Goal: Browse casually: Explore the website without a specific task or goal

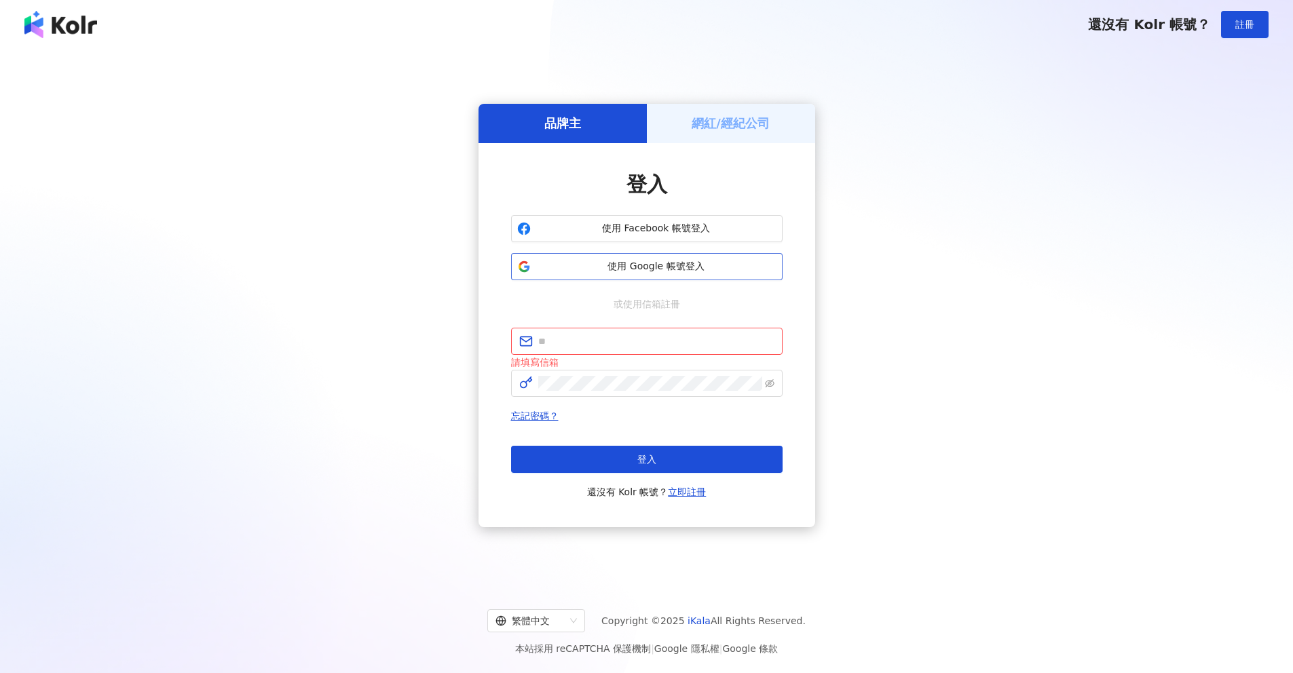
click at [662, 265] on span "使用 Google 帳號登入" at bounding box center [656, 267] width 240 height 14
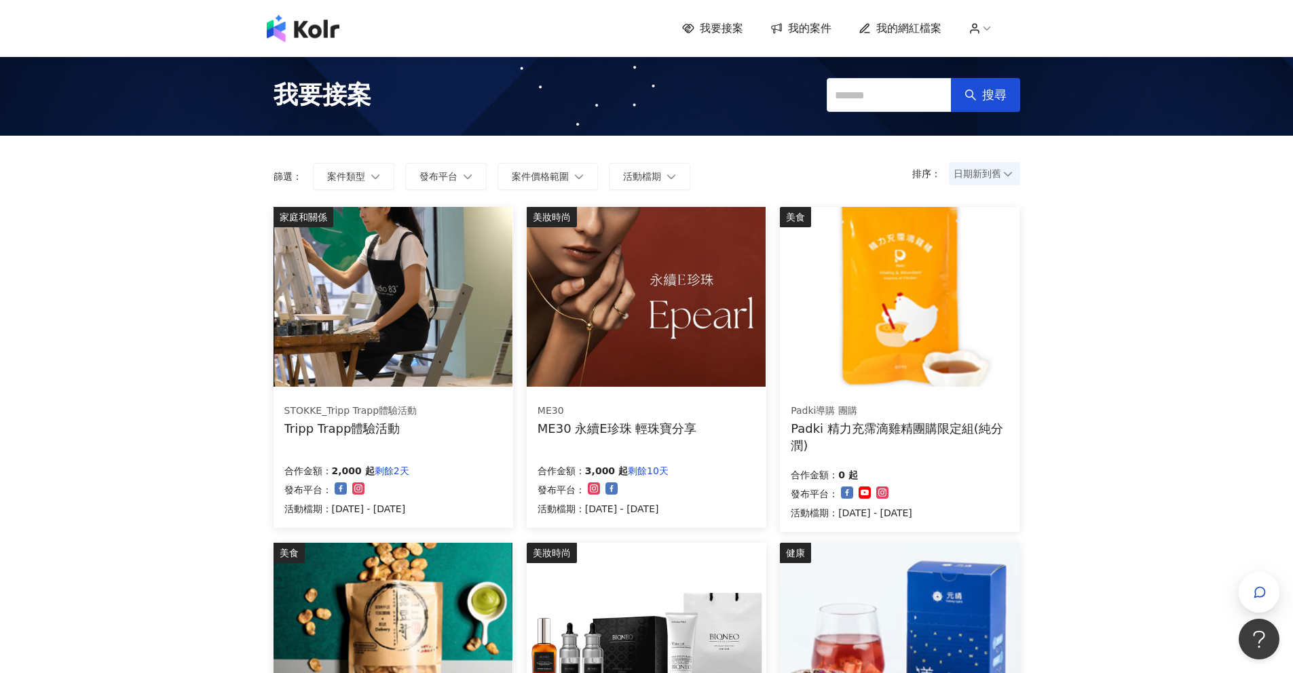
scroll to position [3, 0]
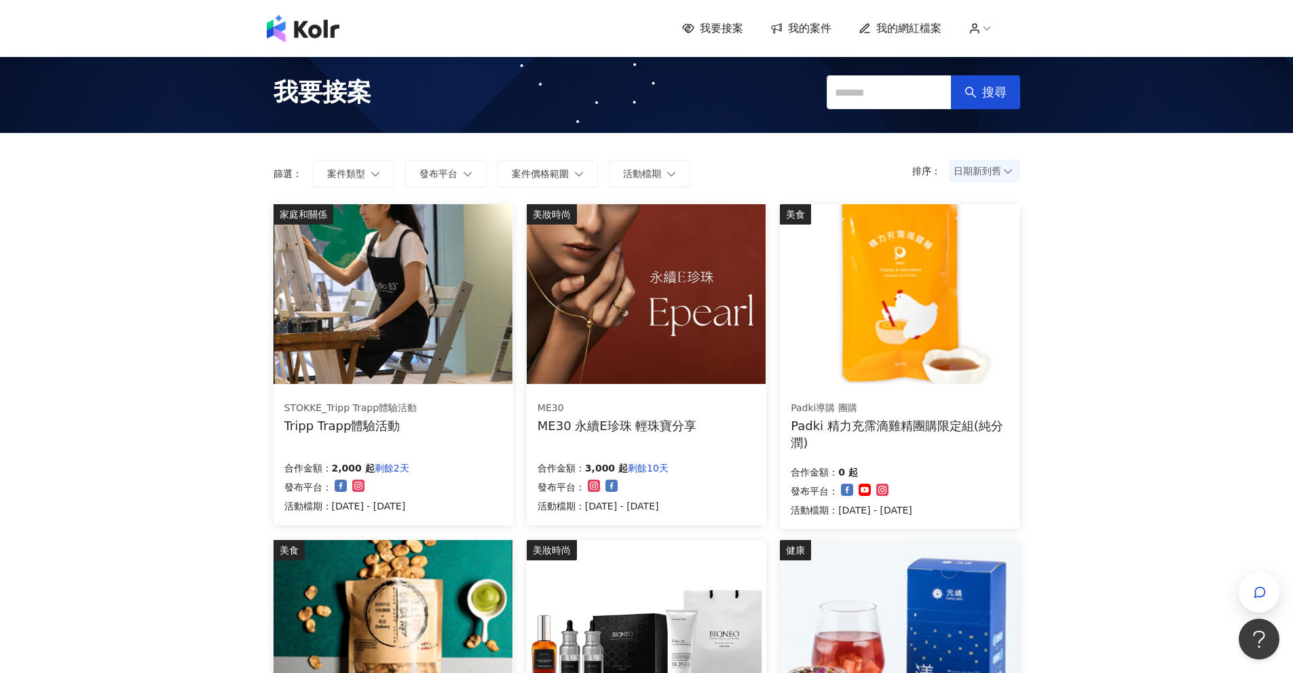
click at [415, 323] on img at bounding box center [392, 294] width 239 height 180
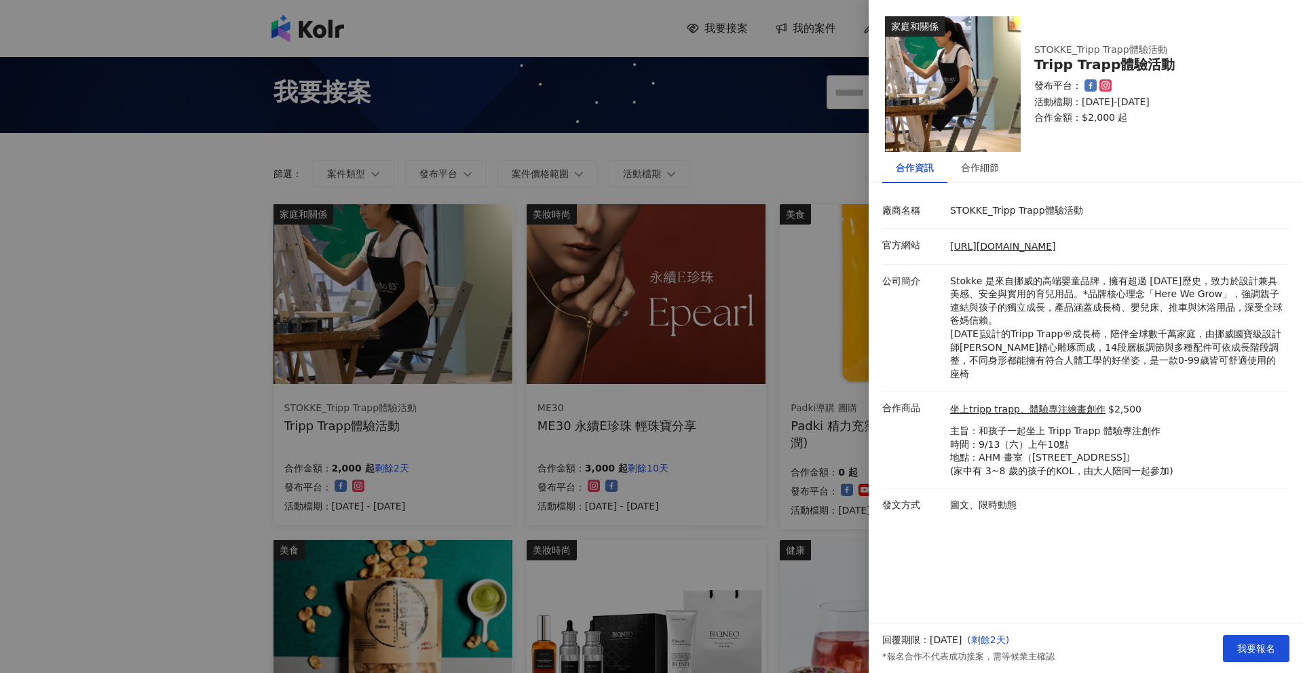
click at [742, 154] on div at bounding box center [651, 336] width 1303 height 673
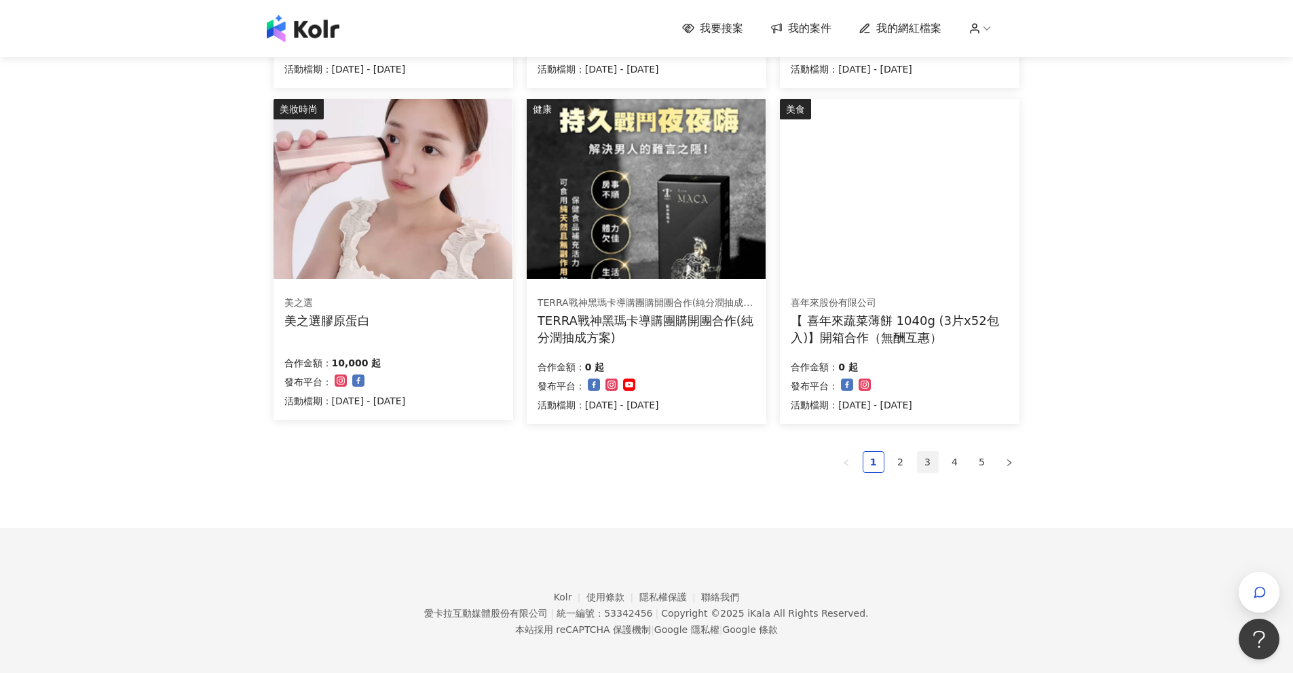
scroll to position [781, 0]
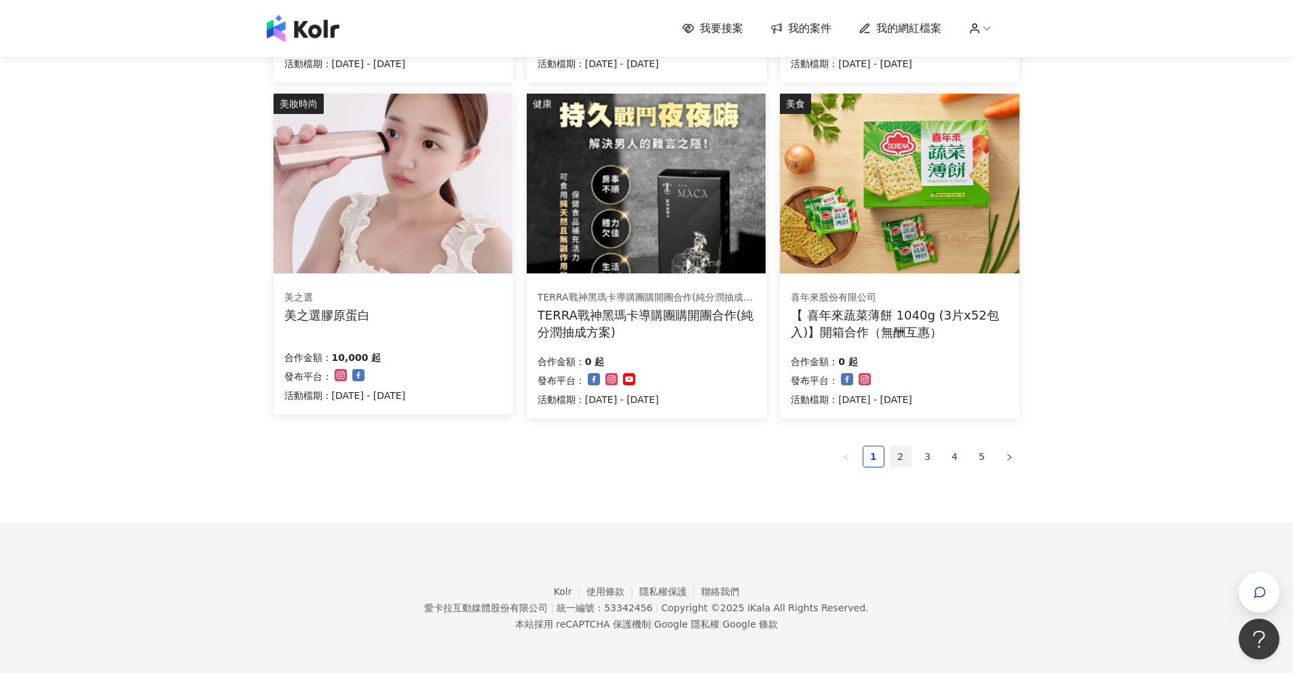
click at [903, 455] on link "2" at bounding box center [900, 456] width 20 height 20
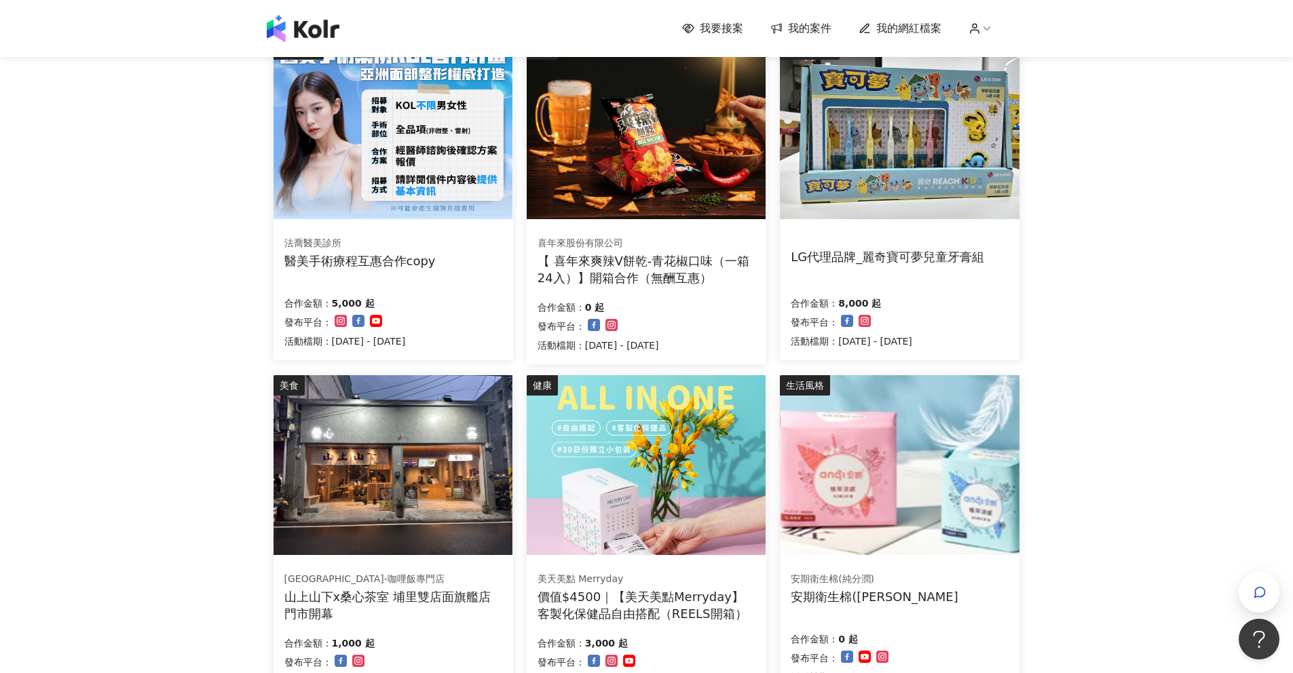
scroll to position [119, 0]
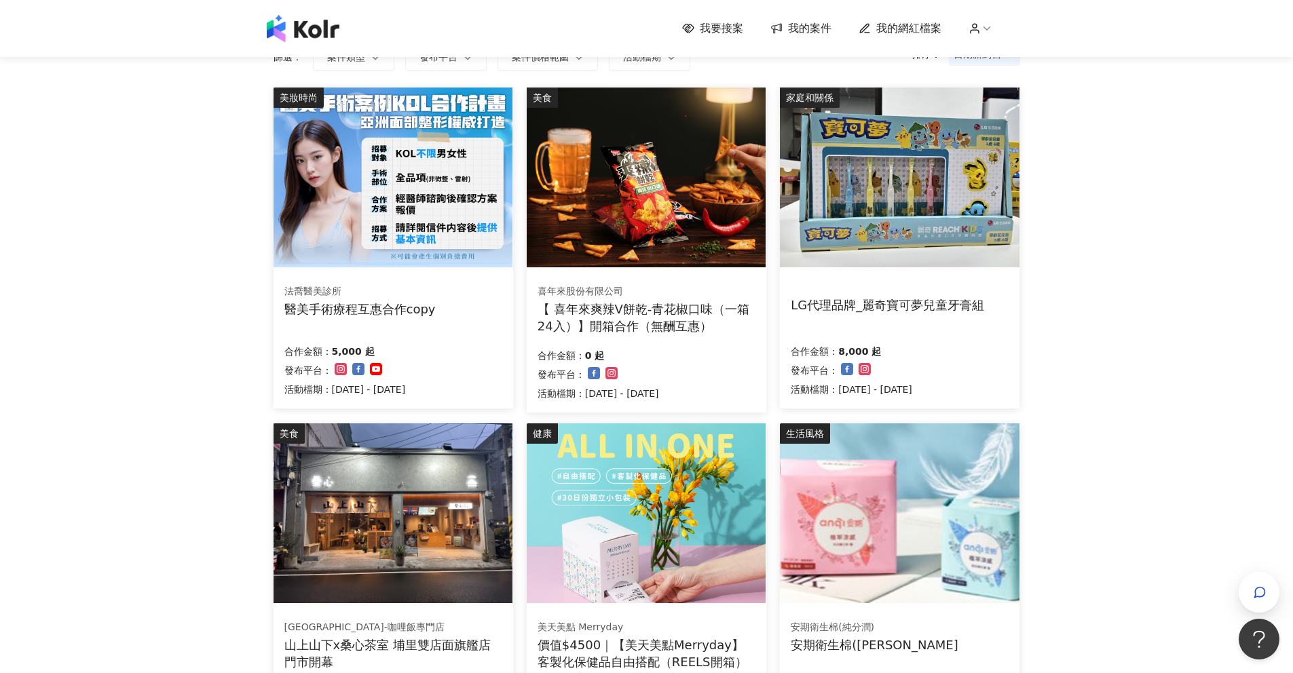
click at [681, 497] on img at bounding box center [646, 513] width 239 height 180
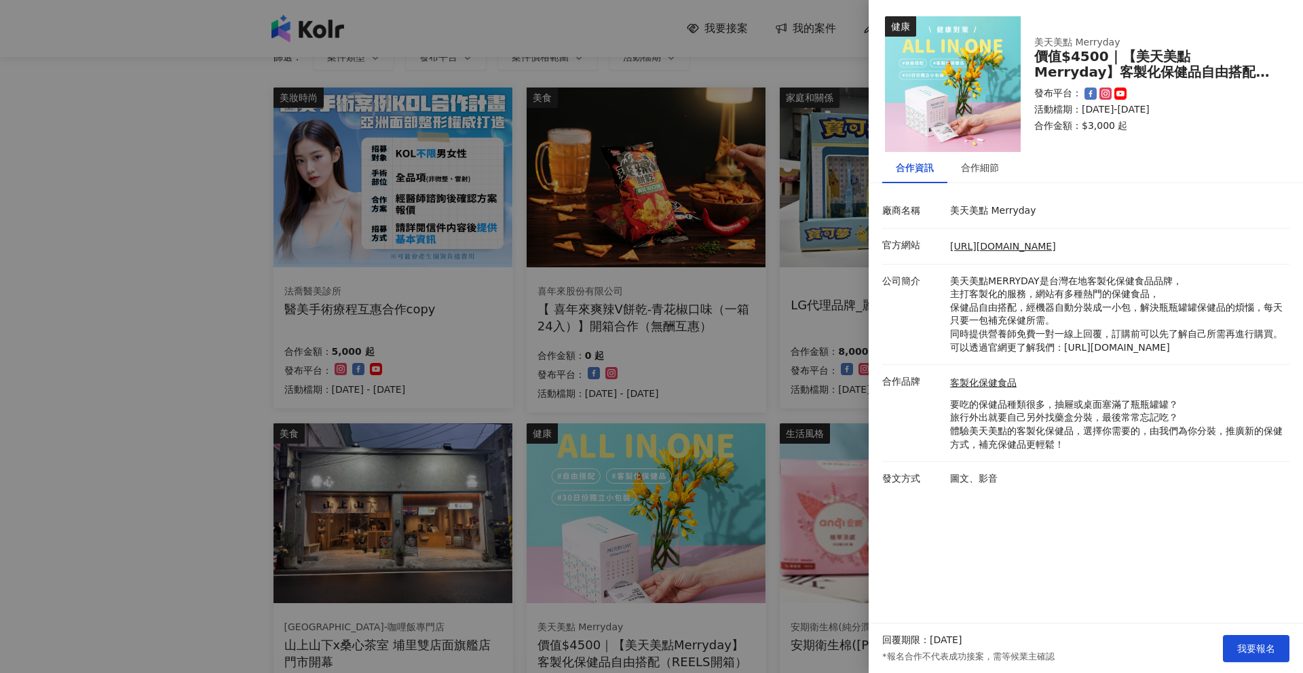
click at [766, 414] on div at bounding box center [651, 336] width 1303 height 673
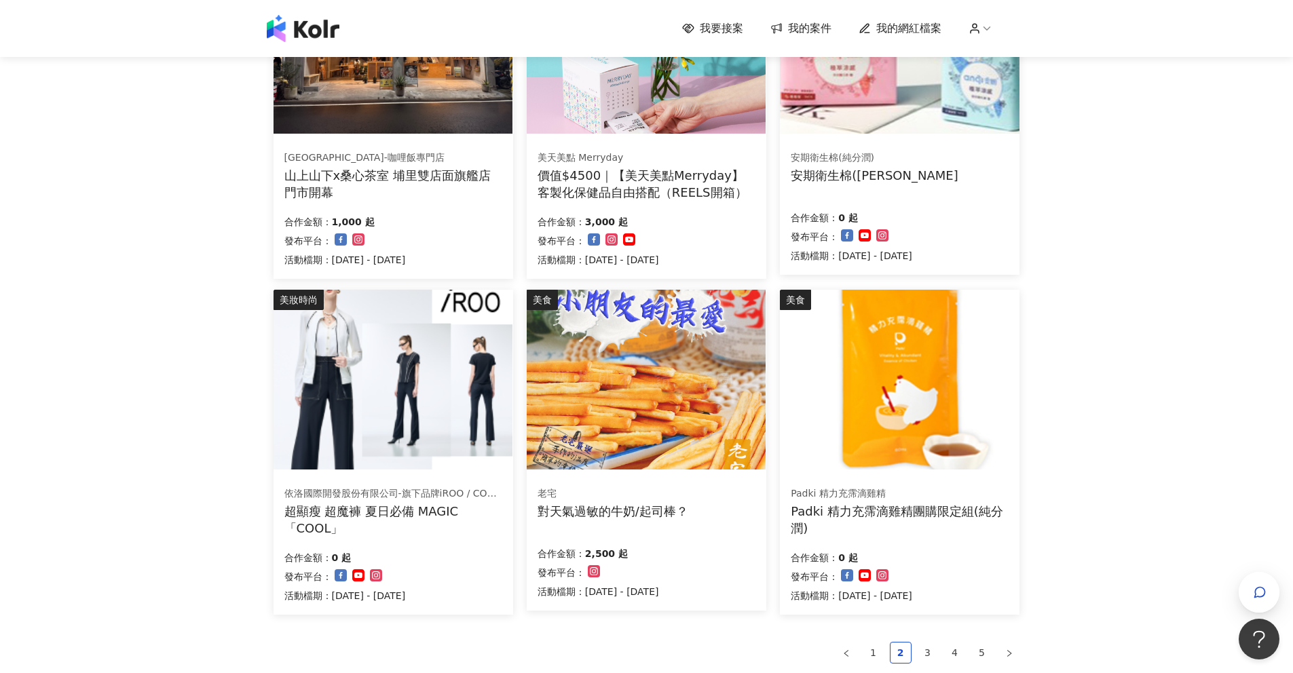
scroll to position [671, 0]
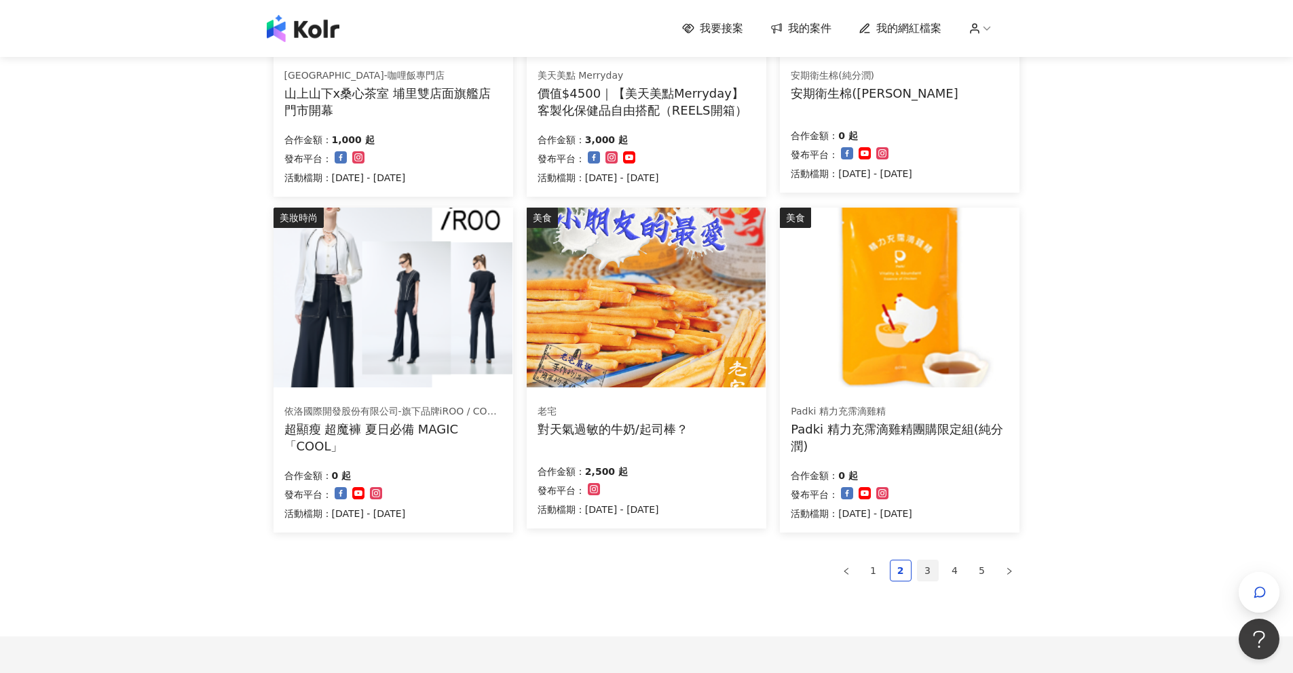
click at [919, 567] on link "3" at bounding box center [927, 570] width 20 height 20
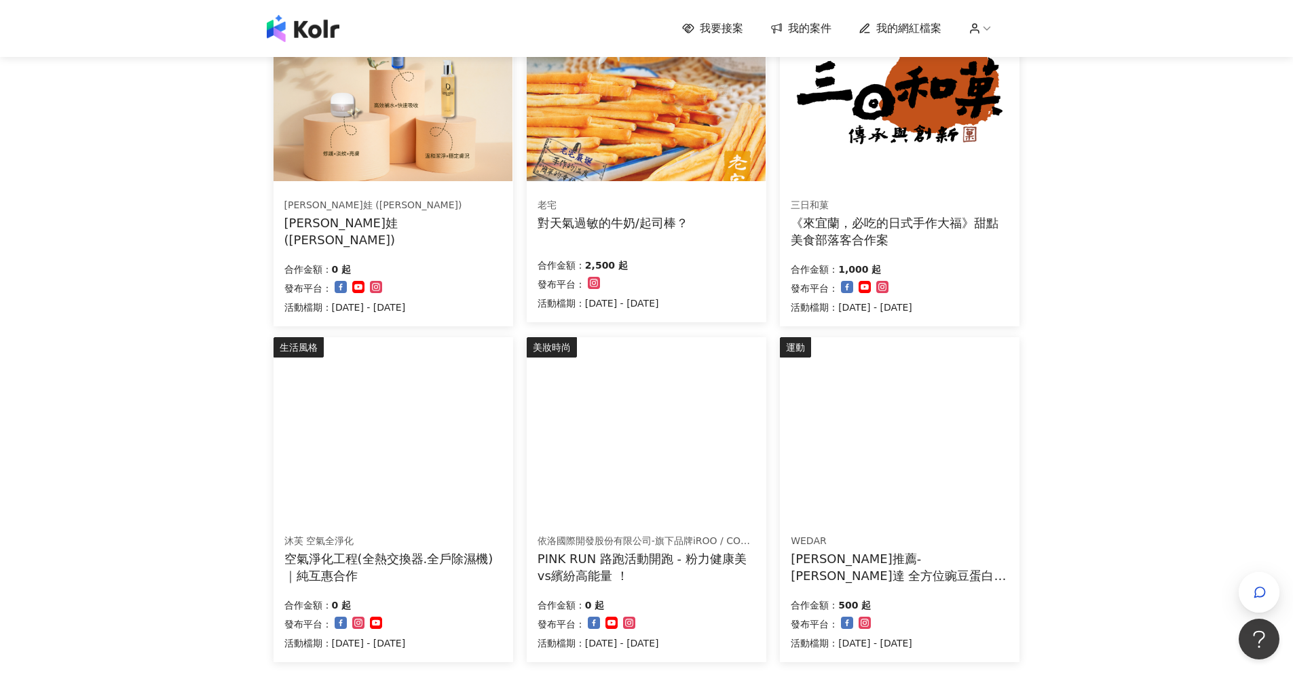
scroll to position [785, 0]
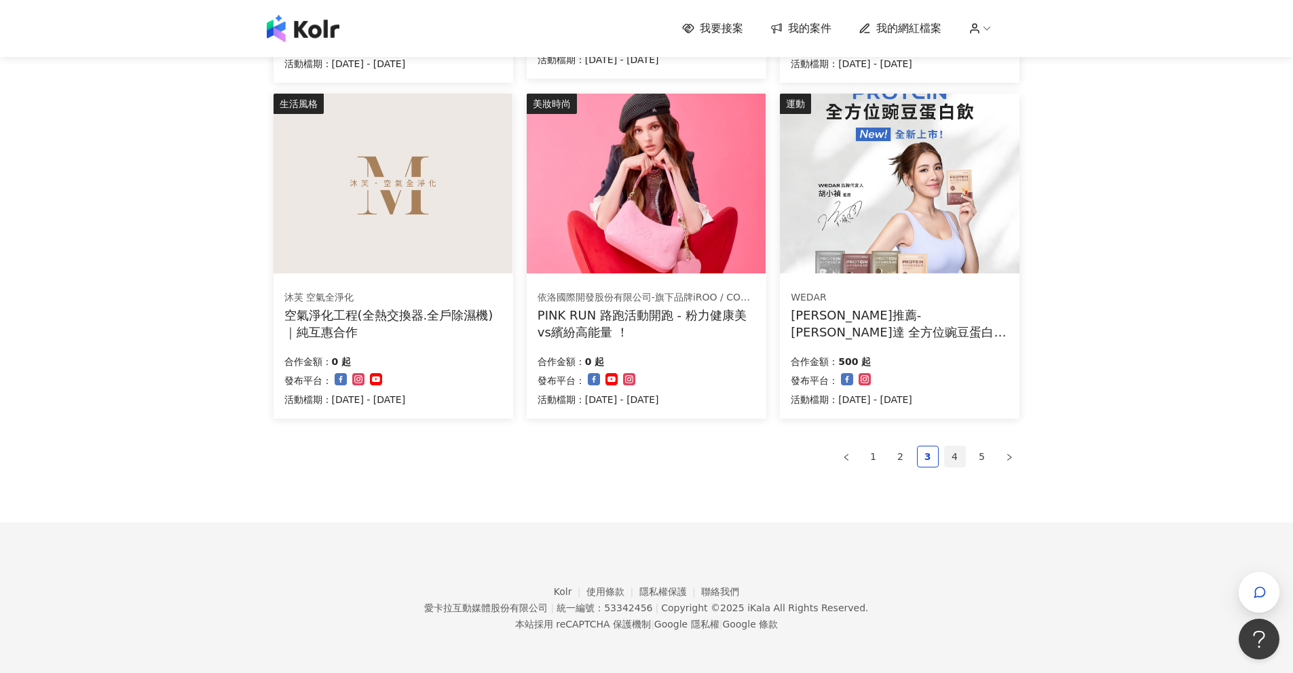
click at [953, 455] on link "4" at bounding box center [955, 456] width 20 height 20
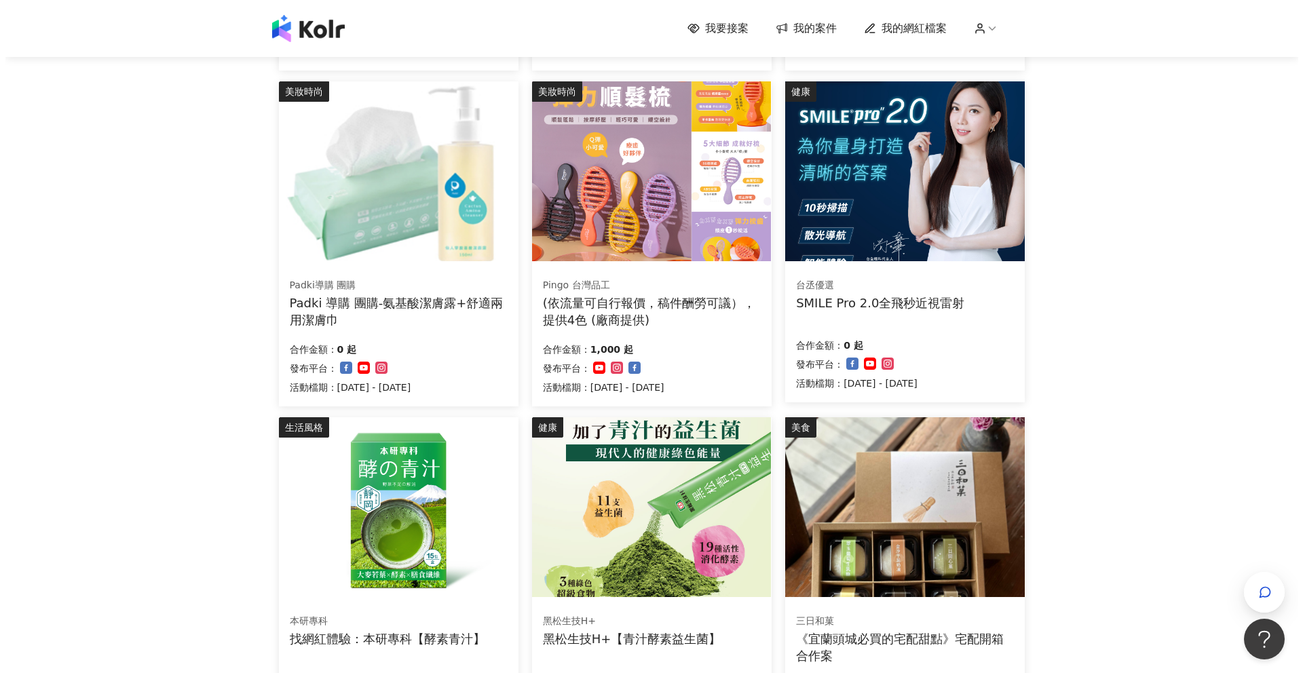
scroll to position [455, 0]
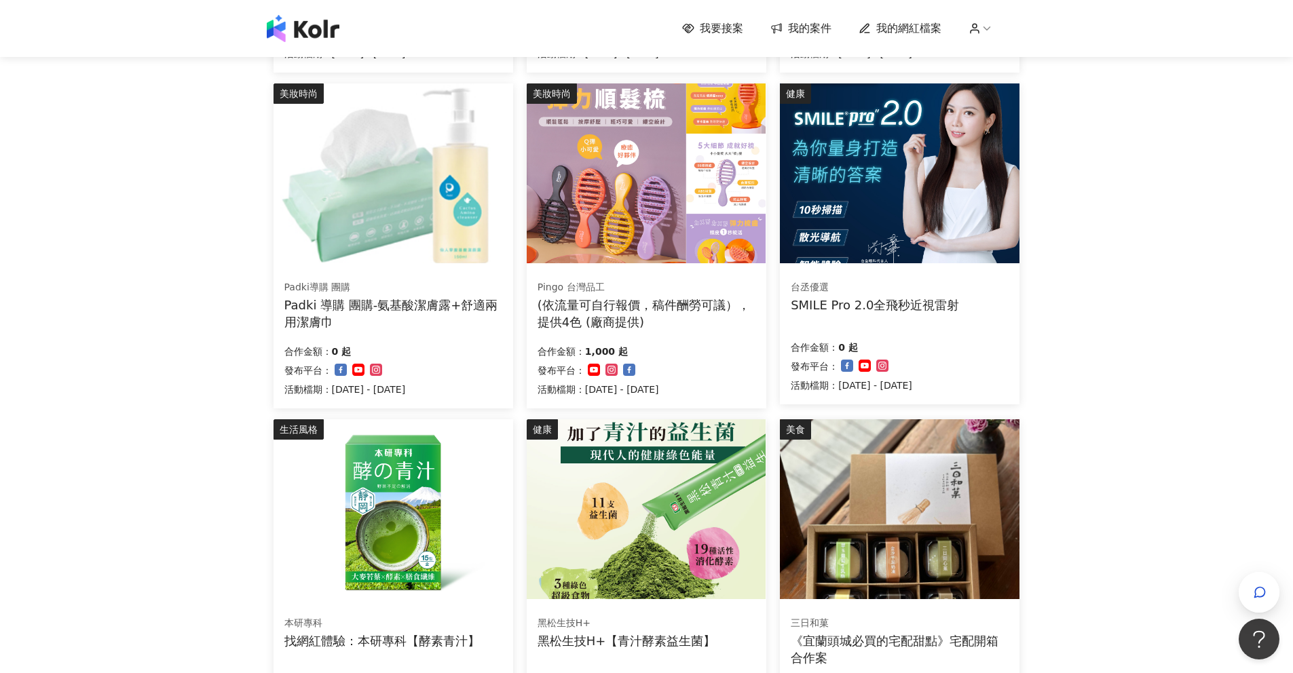
click at [629, 303] on div "(依流量可自行報價，稿件酬勞可議），提供4色 (廠商提供)" at bounding box center [646, 314] width 218 height 34
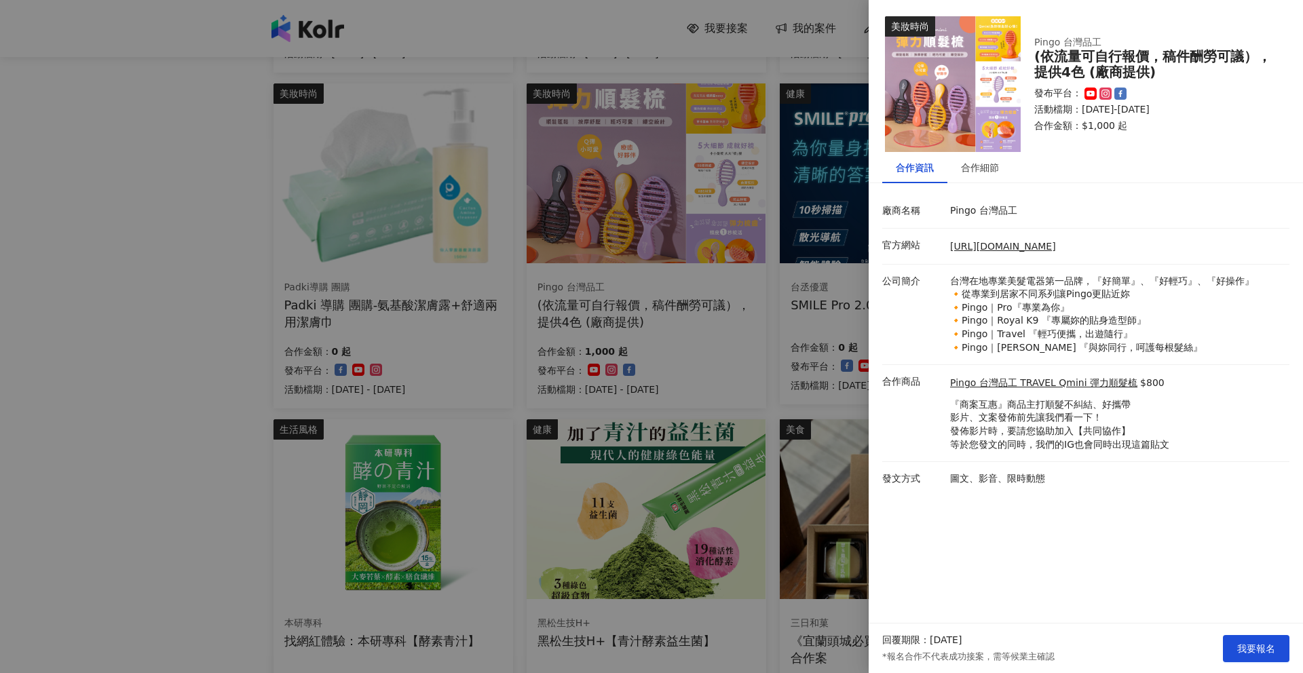
click at [256, 254] on div at bounding box center [651, 336] width 1303 height 673
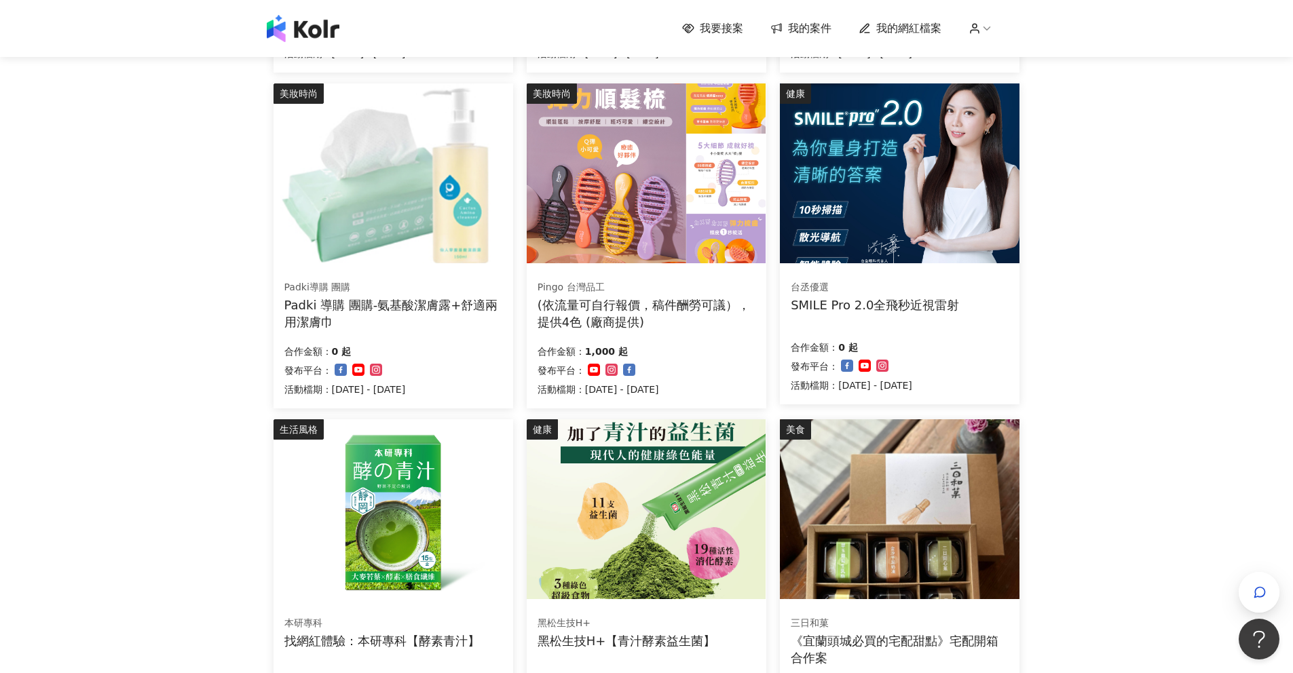
click at [421, 248] on img at bounding box center [392, 173] width 239 height 180
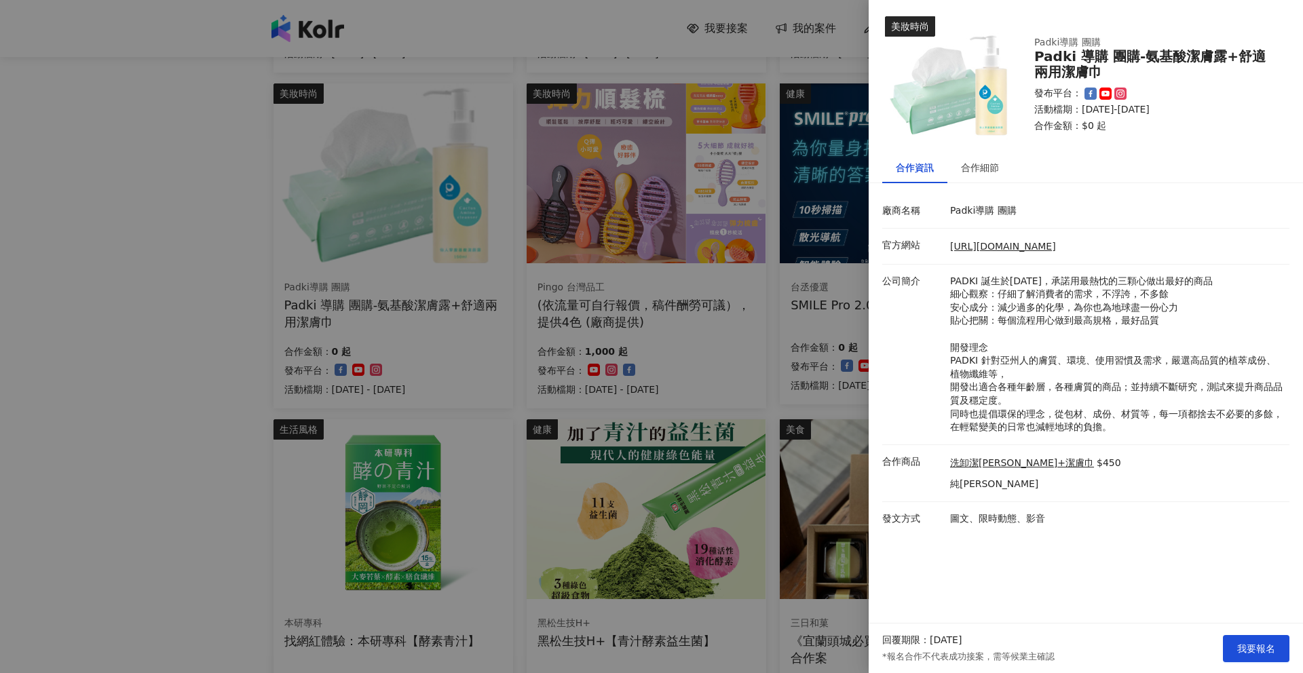
click at [622, 249] on div at bounding box center [651, 336] width 1303 height 673
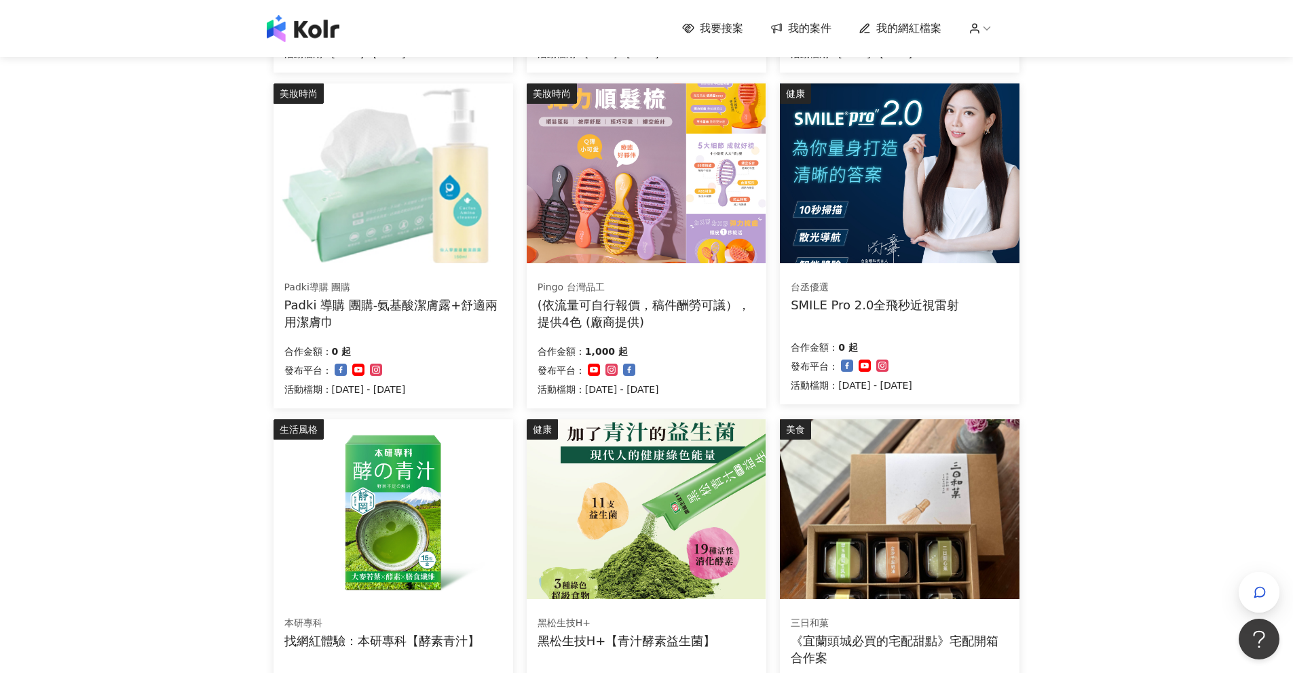
click at [622, 249] on img at bounding box center [646, 173] width 239 height 180
